Goal: Navigation & Orientation: Find specific page/section

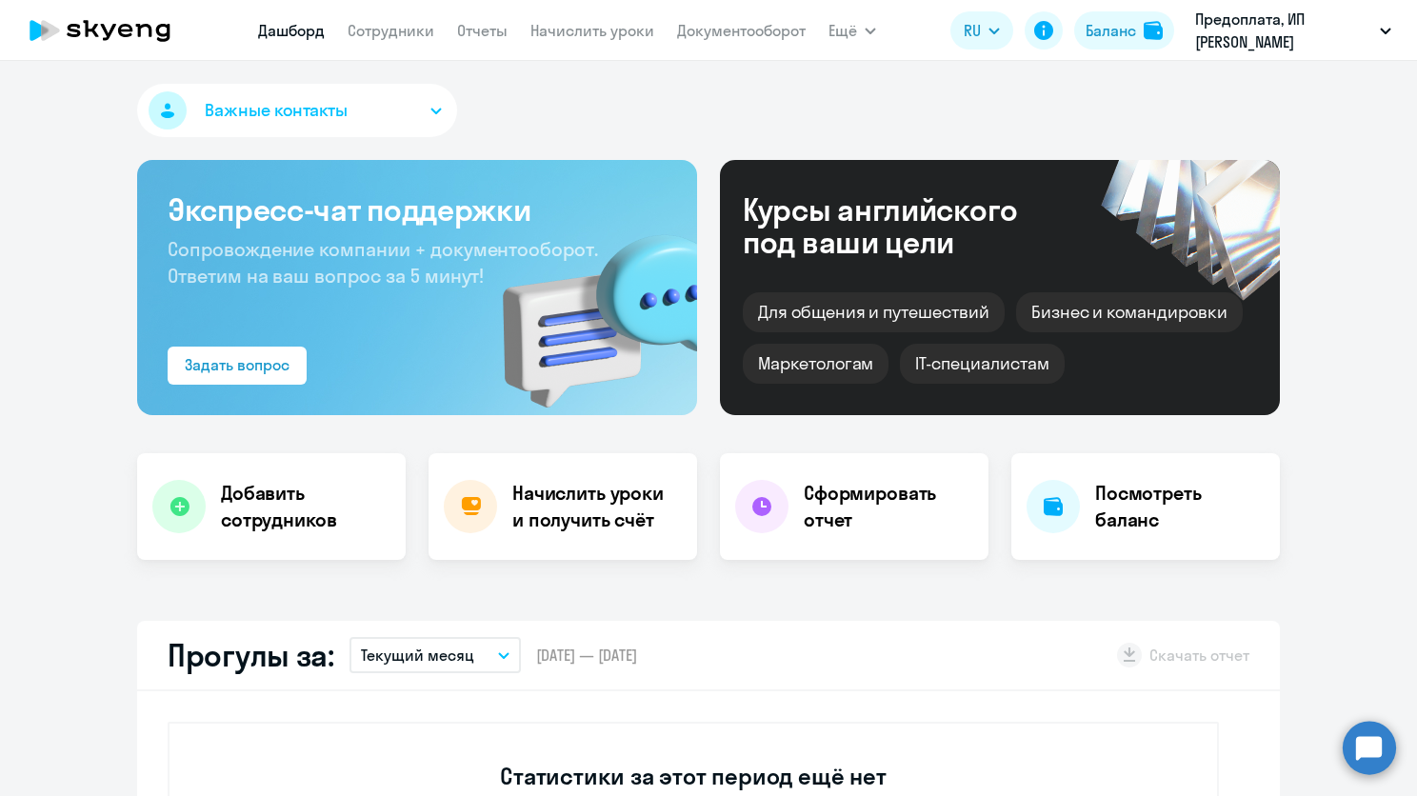
select select "30"
click at [378, 30] on link "Сотрудники" at bounding box center [390, 30] width 87 height 19
select select "30"
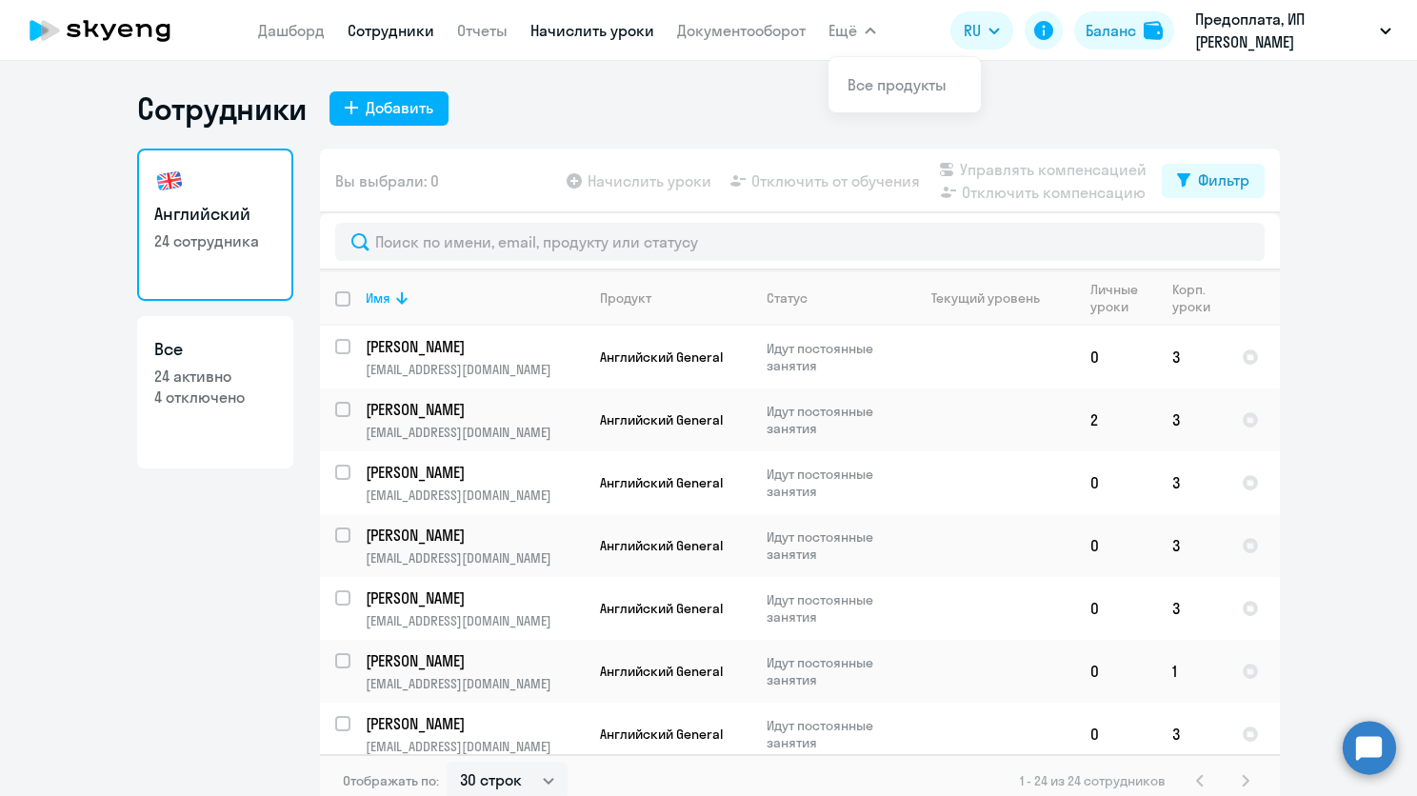
click at [585, 32] on link "Начислить уроки" at bounding box center [592, 30] width 124 height 19
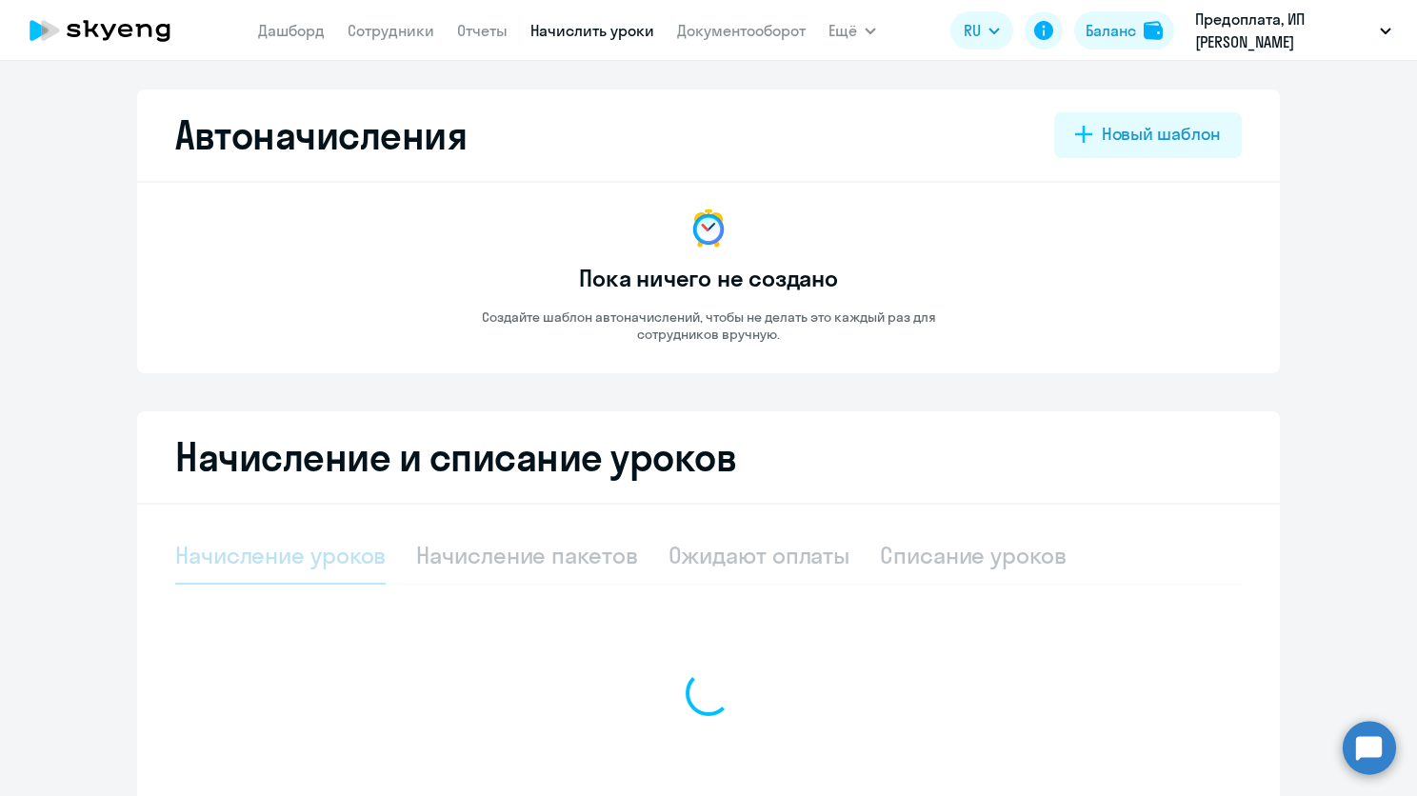
select select "10"
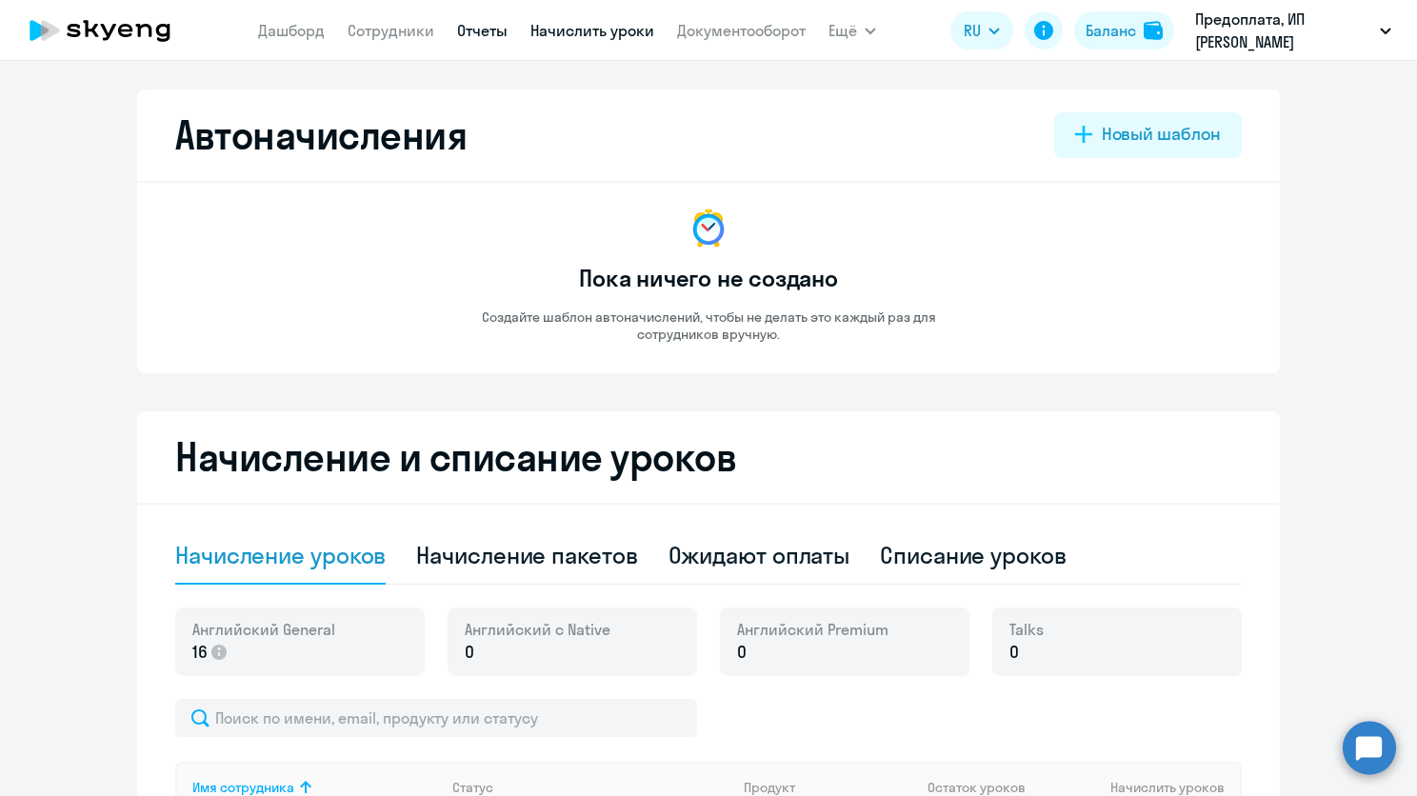
click at [474, 36] on link "Отчеты" at bounding box center [482, 30] width 50 height 19
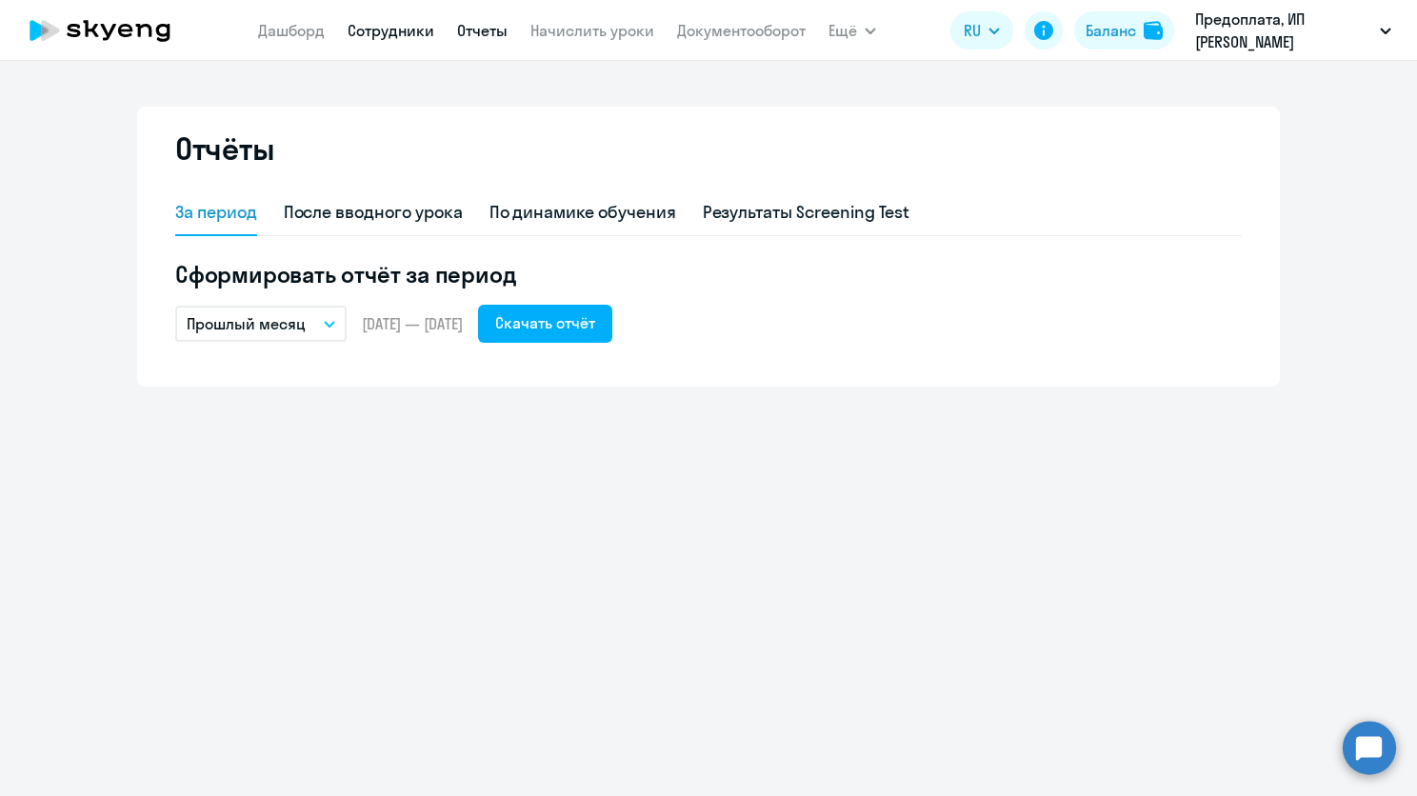
click at [397, 34] on link "Сотрудники" at bounding box center [390, 30] width 87 height 19
select select "30"
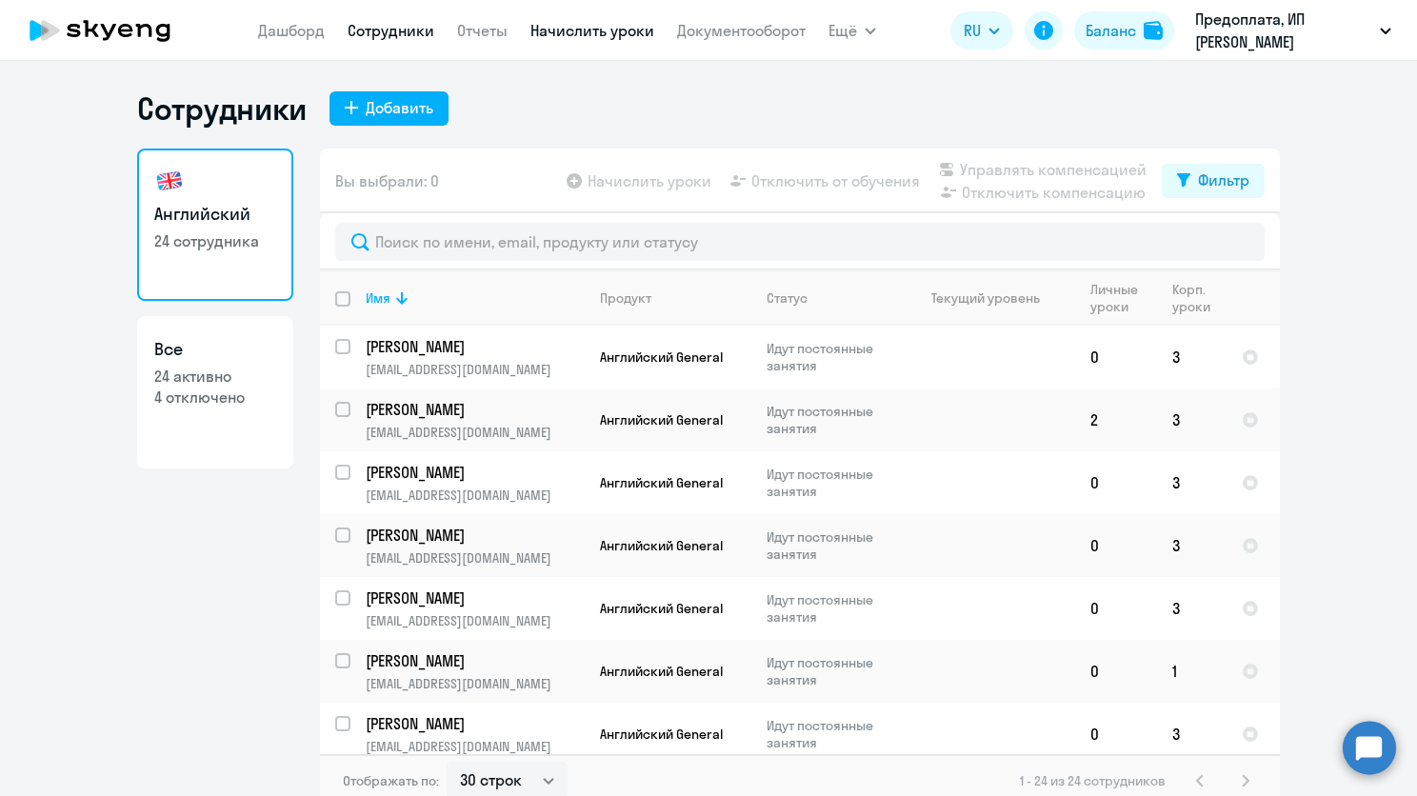
click at [591, 30] on link "Начислить уроки" at bounding box center [592, 30] width 124 height 19
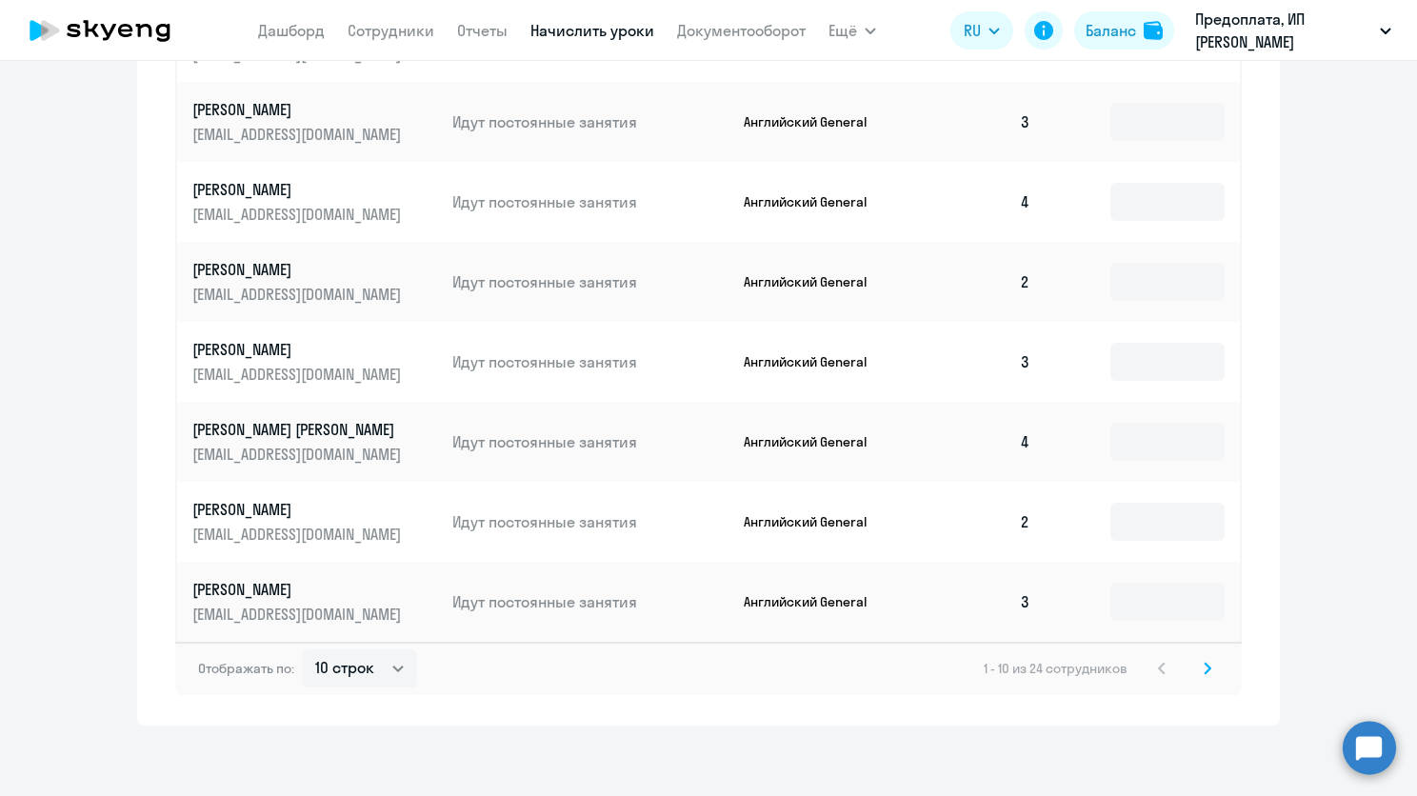
scroll to position [977, 0]
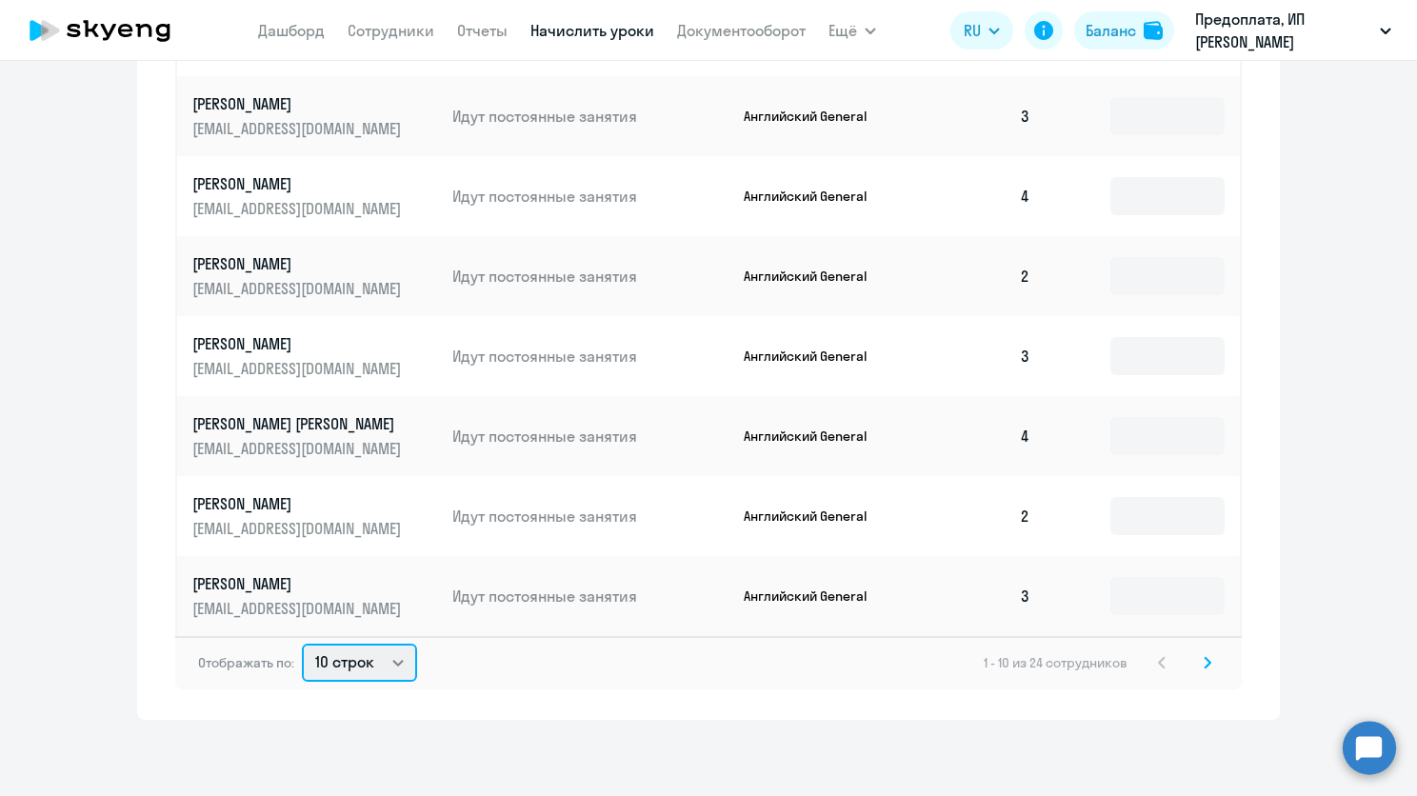
drag, startPoint x: 358, startPoint y: 650, endPoint x: 369, endPoint y: 651, distance: 11.5
click at [360, 653] on select "10 строк 30 строк 50 строк" at bounding box center [359, 663] width 115 height 38
select select "50"
click at [302, 644] on select "10 строк 30 строк 50 строк" at bounding box center [359, 663] width 115 height 38
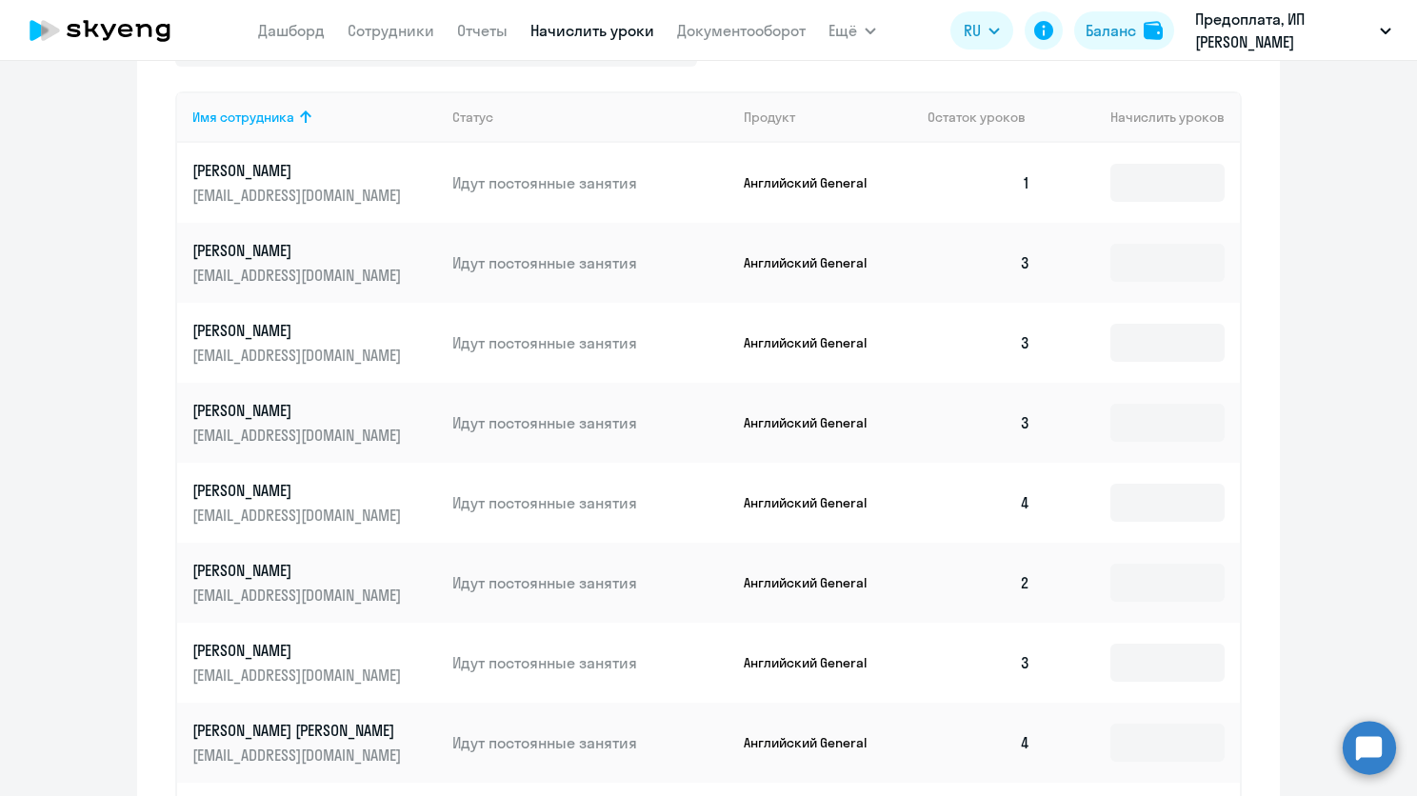
scroll to position [406, 0]
